Goal: Transaction & Acquisition: Purchase product/service

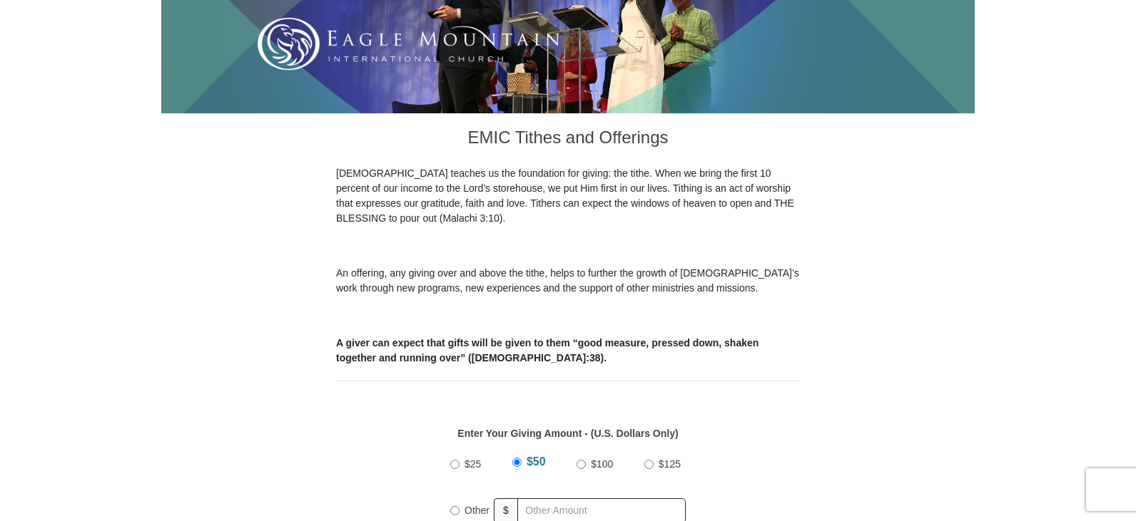
scroll to position [428, 0]
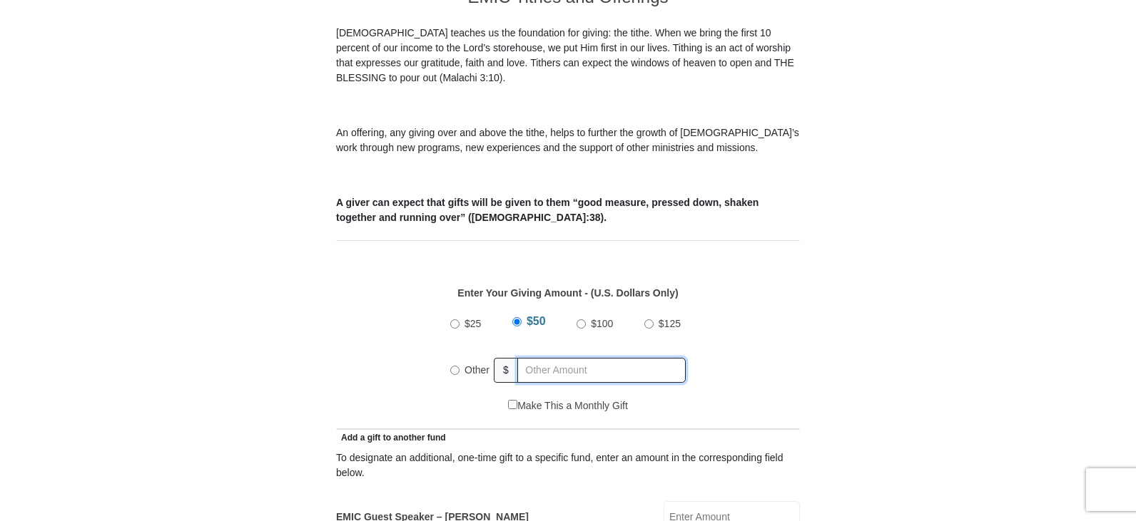
radio input "true"
click at [616, 363] on input "text" at bounding box center [603, 370] width 163 height 25
type input "500.00"
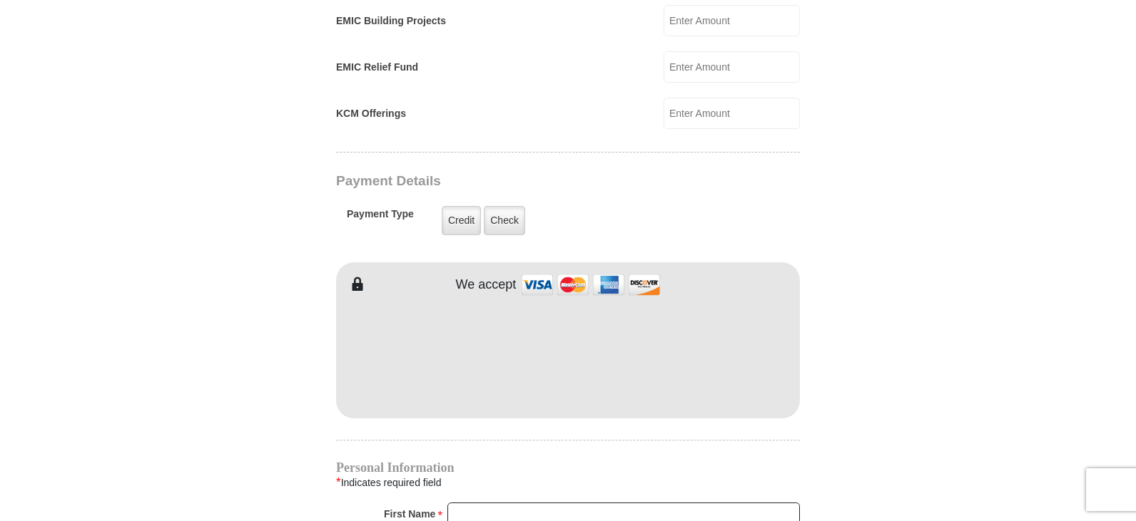
scroll to position [1070, 0]
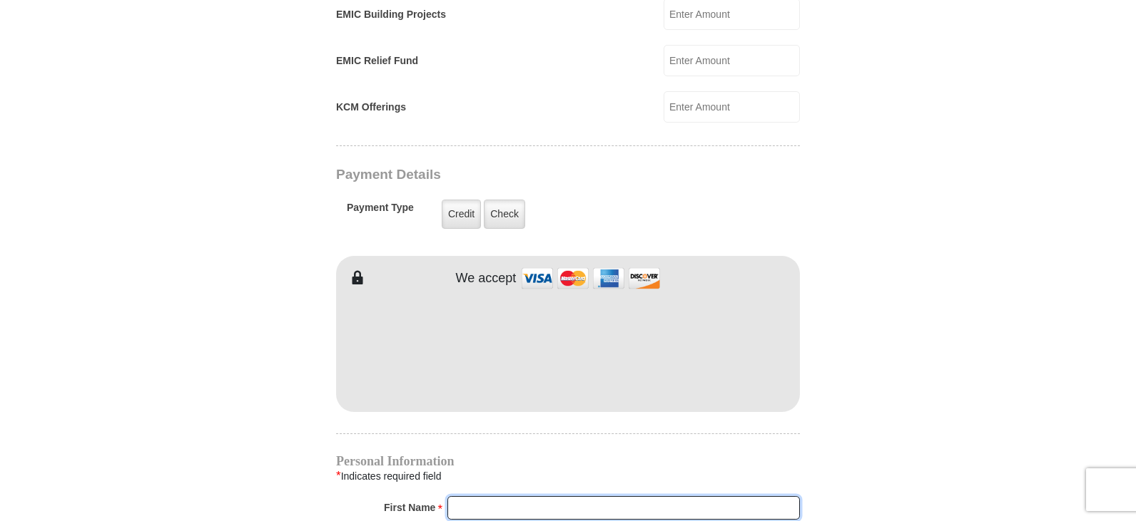
type input "[PERSON_NAME]"
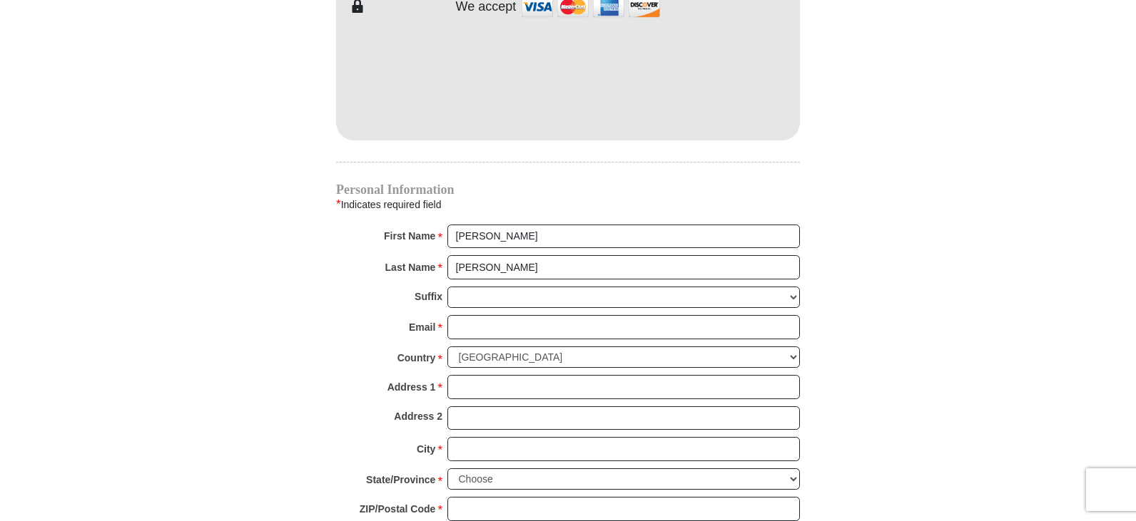
scroll to position [1355, 0]
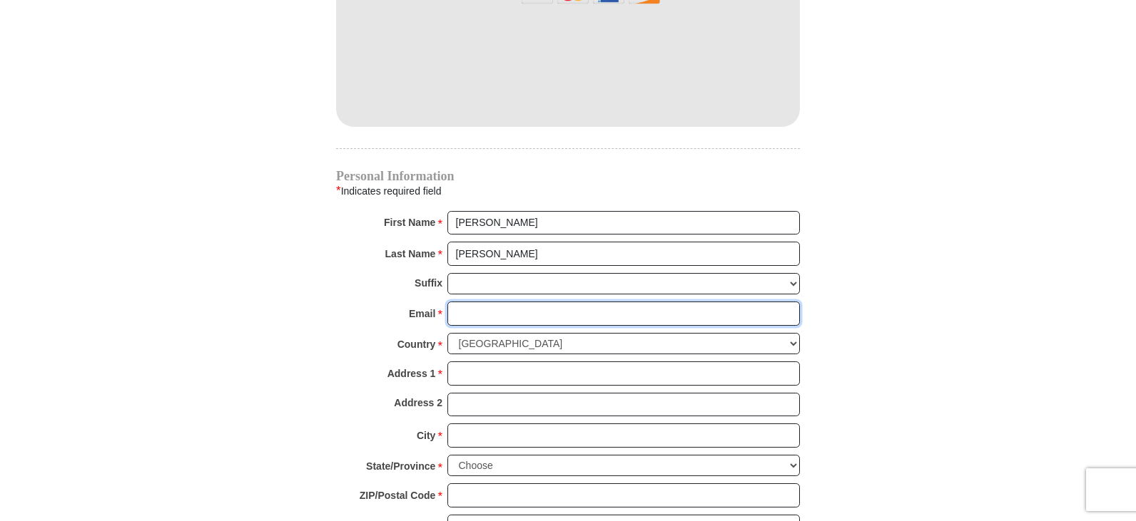
click at [524, 302] on input "Email *" at bounding box center [623, 314] width 352 height 24
type input "[PERSON_NAME][EMAIL_ADDRESS][DOMAIN_NAME]"
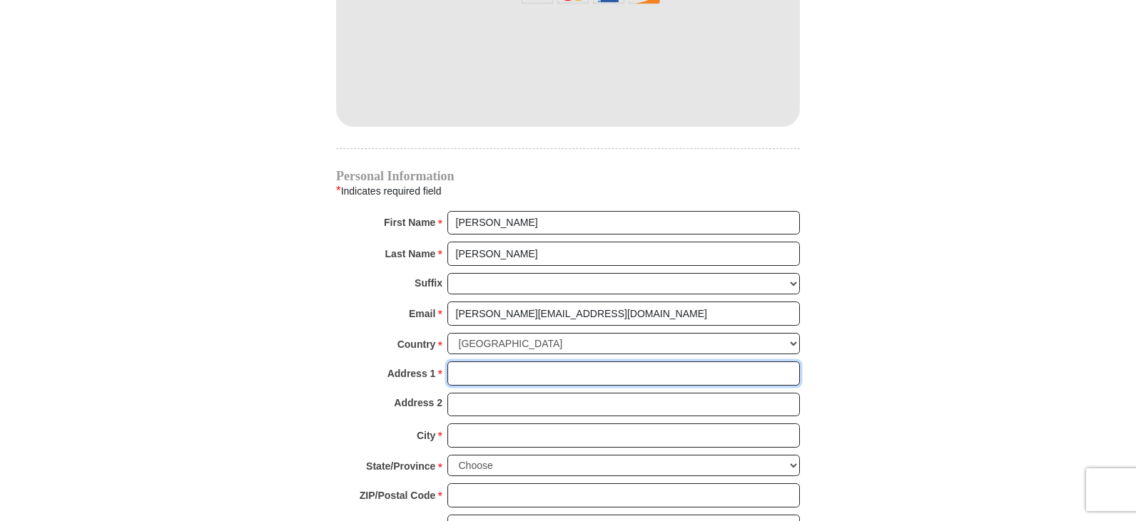
type input "[STREET_ADDRESS]"
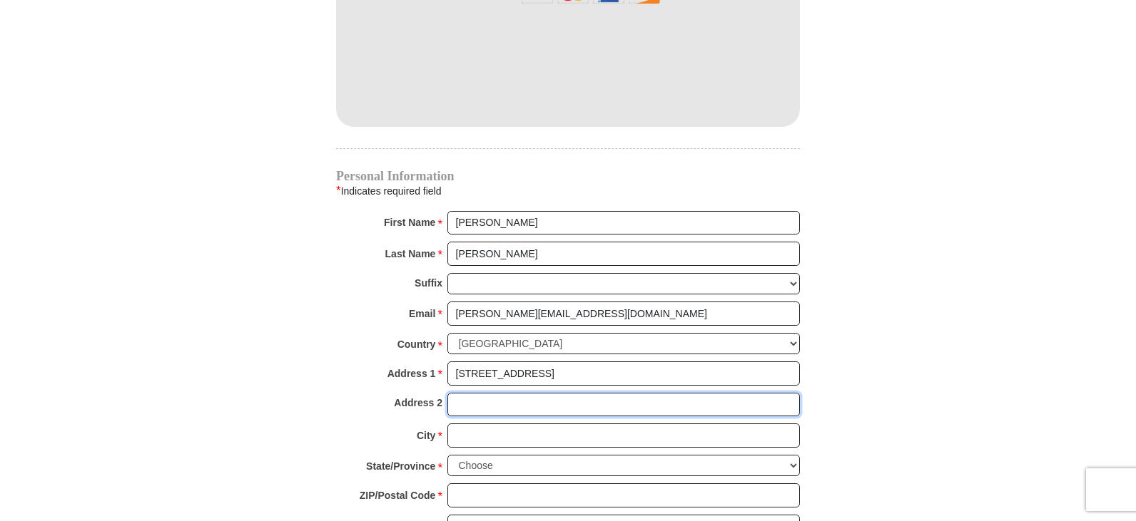
type input "Apt, Suite, Bldg. (optional)"
type input "[GEOGRAPHIC_DATA]"
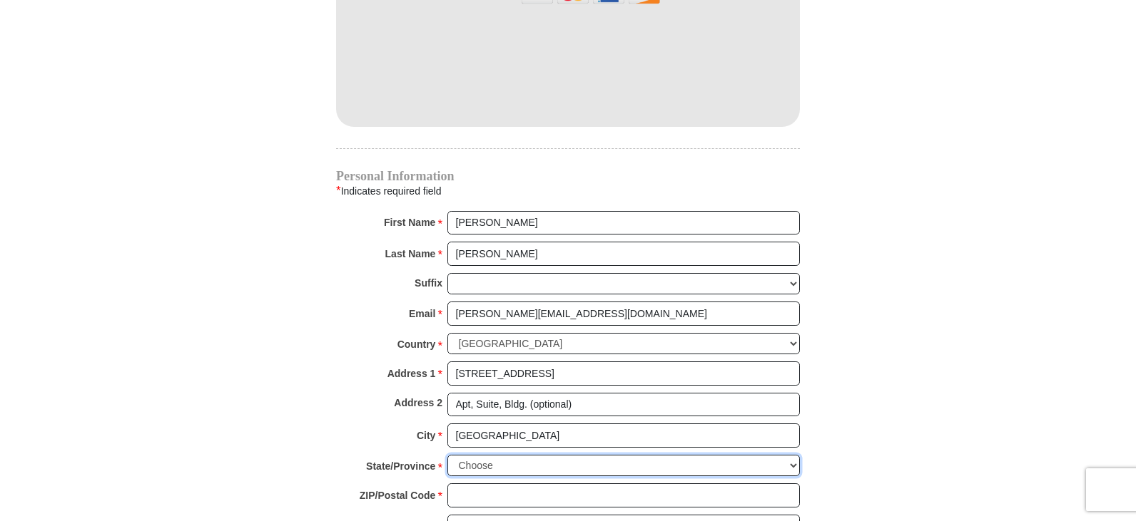
select select "TN"
type input "37620"
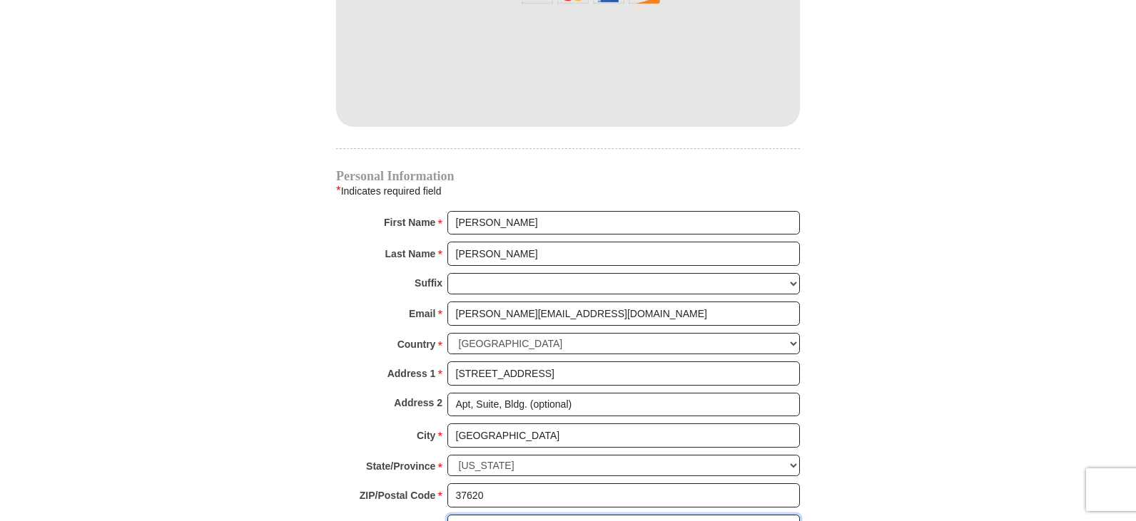
type input "4239564228"
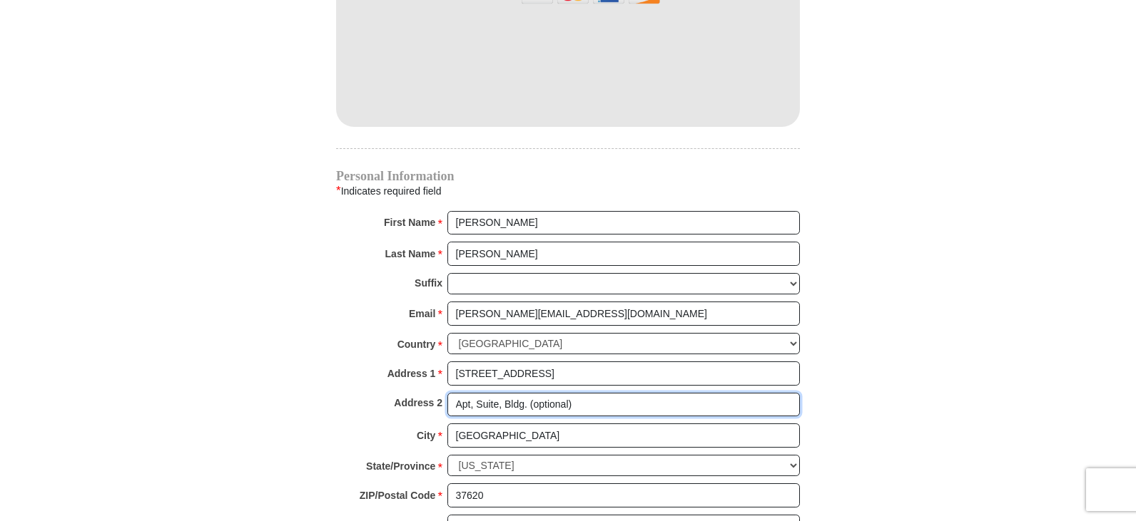
drag, startPoint x: 603, startPoint y: 387, endPoint x: 350, endPoint y: 398, distance: 253.5
click at [350, 398] on div "Address 2 Apt, Suite, Bldg. (optional)" at bounding box center [568, 408] width 464 height 31
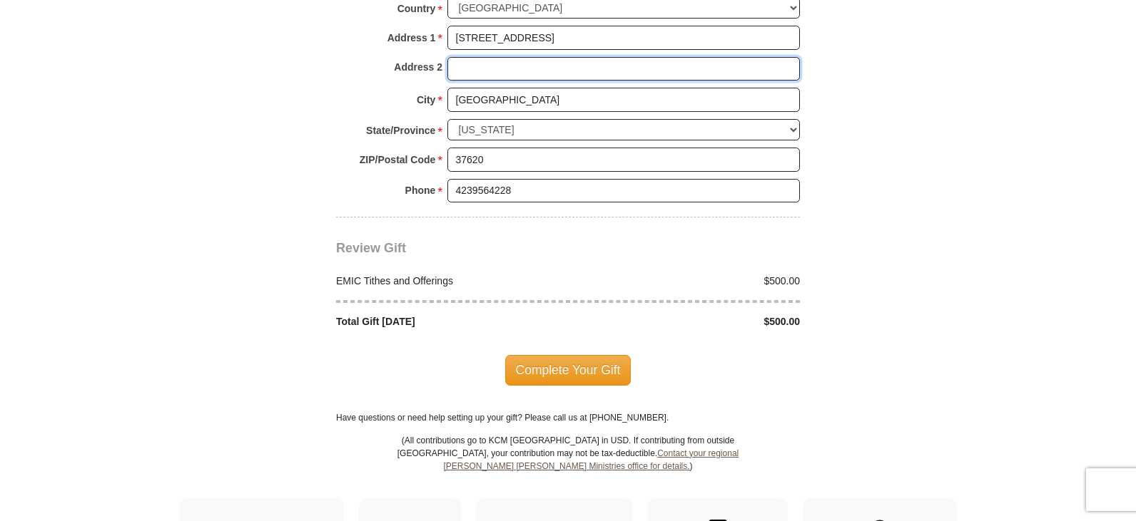
scroll to position [1712, 0]
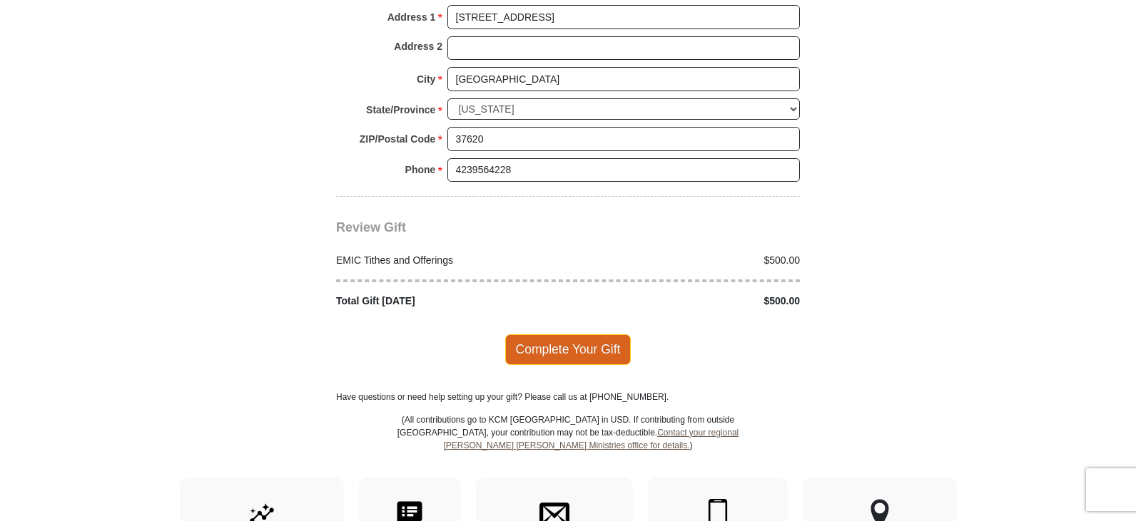
click at [581, 337] on span "Complete Your Gift" at bounding box center [568, 350] width 126 height 30
